Goal: Information Seeking & Learning: Learn about a topic

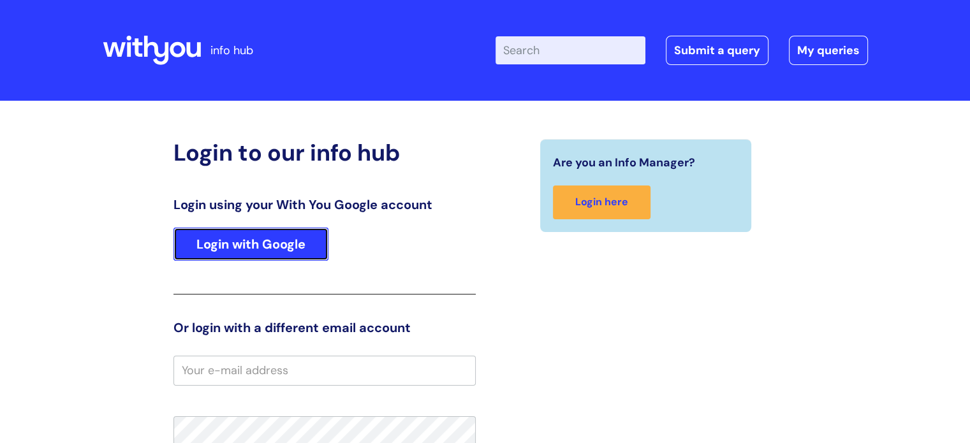
click at [265, 242] on link "Login with Google" at bounding box center [250, 244] width 155 height 33
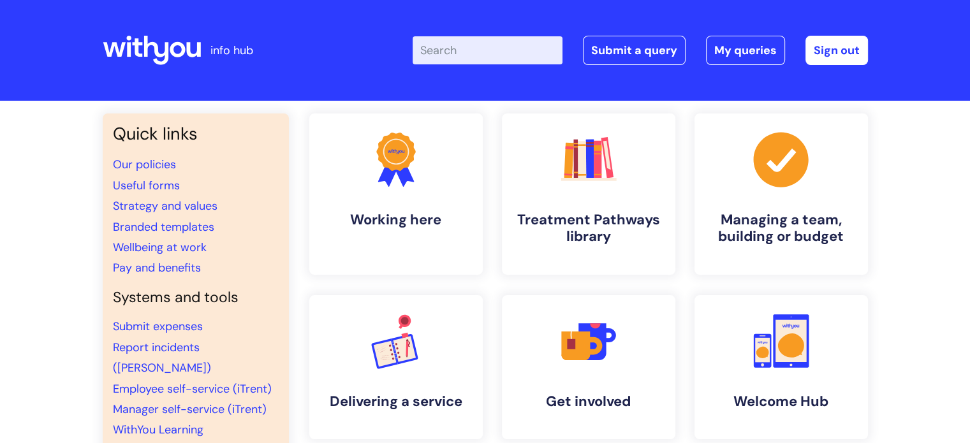
click at [513, 57] on input "Enter your search term here..." at bounding box center [488, 50] width 150 height 28
click at [594, 170] on rect at bounding box center [598, 159] width 8 height 38
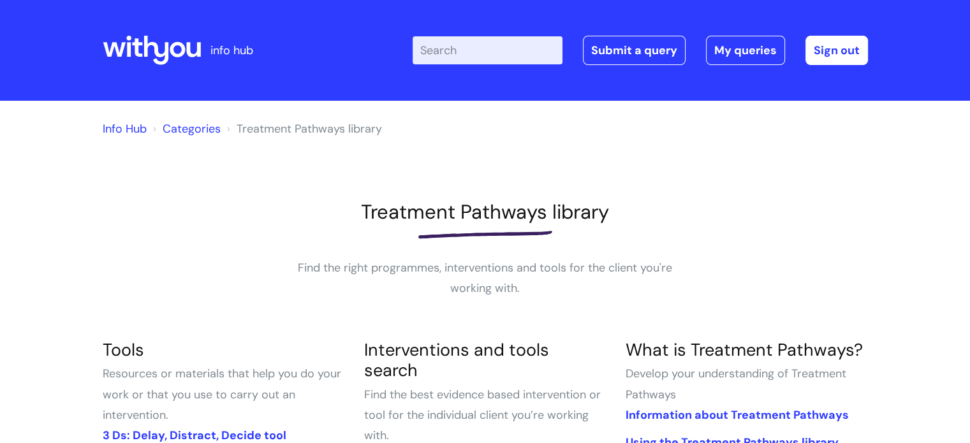
click at [532, 55] on input "Enter your search term here..." at bounding box center [488, 50] width 150 height 28
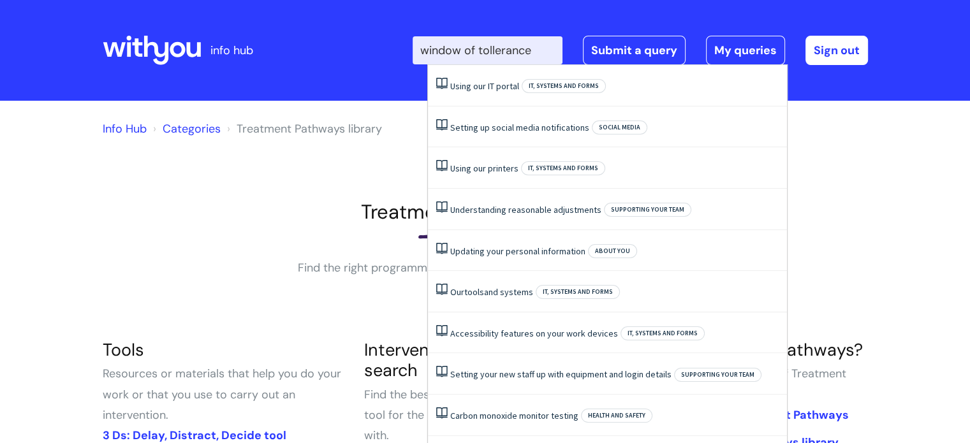
type input "window of tollerance"
click button "Search" at bounding box center [0, 0] width 0 height 0
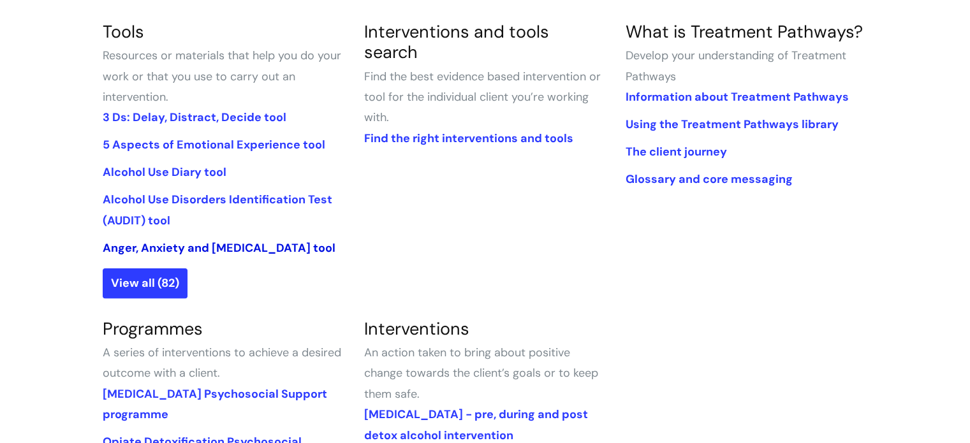
scroll to position [319, 0]
click at [161, 283] on link "View all (82)" at bounding box center [145, 282] width 85 height 29
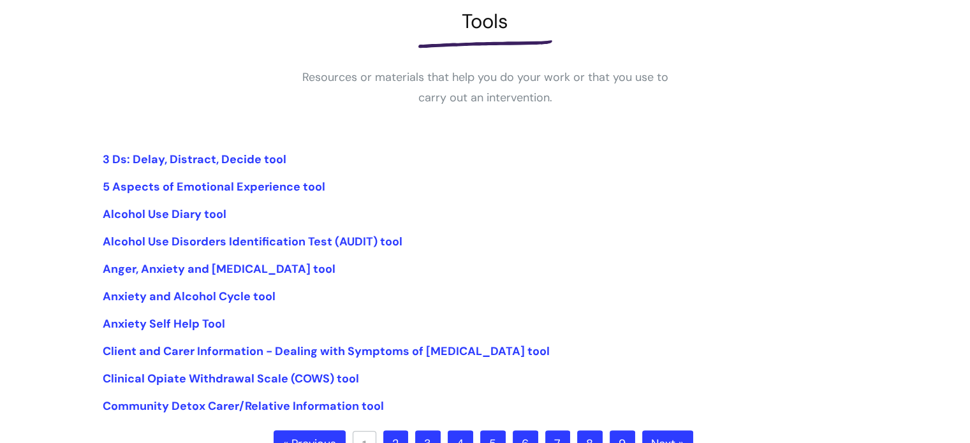
scroll to position [255, 0]
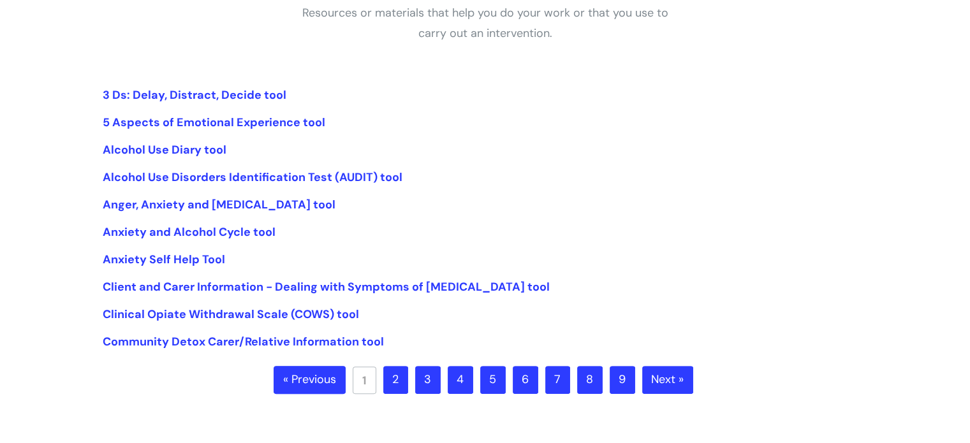
click at [608, 163] on ul "3 Ds: Delay, Distract, Decide tool 5 Aspects of Emotional Experience tool Alcoh…" at bounding box center [485, 219] width 765 height 268
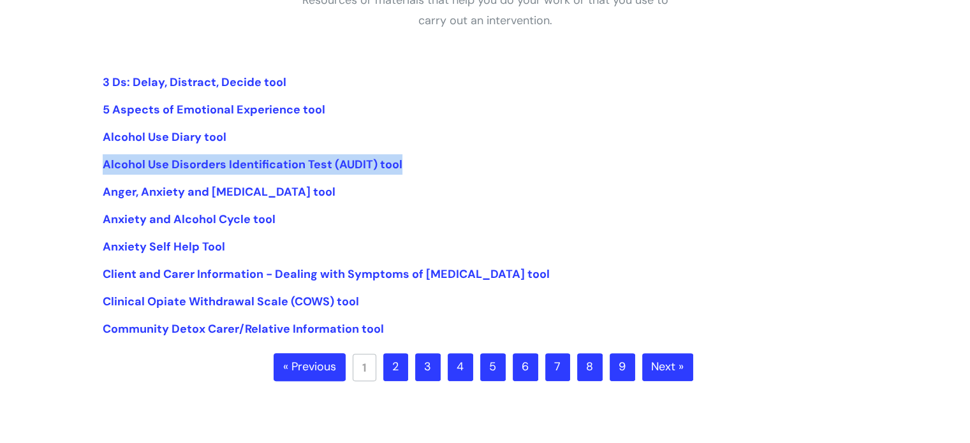
scroll to position [191, 0]
